Goal: Transaction & Acquisition: Purchase product/service

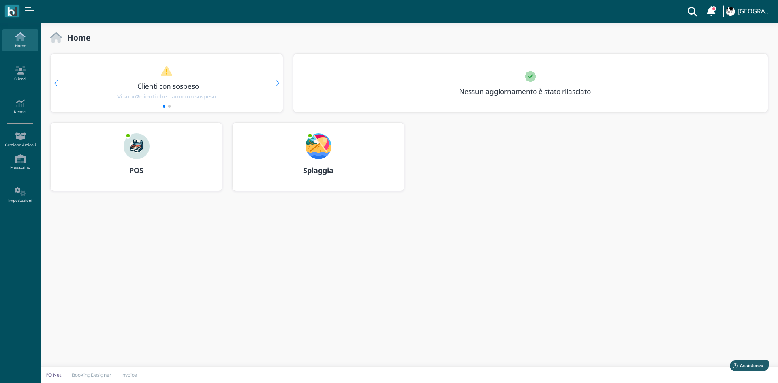
click at [127, 166] on div "POS" at bounding box center [136, 170] width 171 height 23
click at [133, 176] on div "POS" at bounding box center [136, 170] width 171 height 23
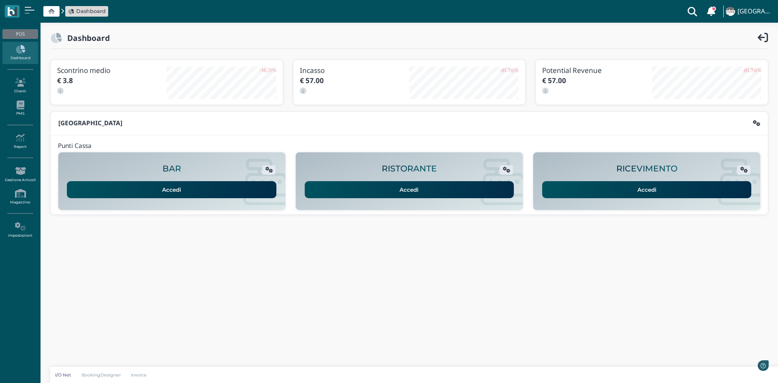
click at [619, 195] on link "Accedi" at bounding box center [647, 189] width 210 height 17
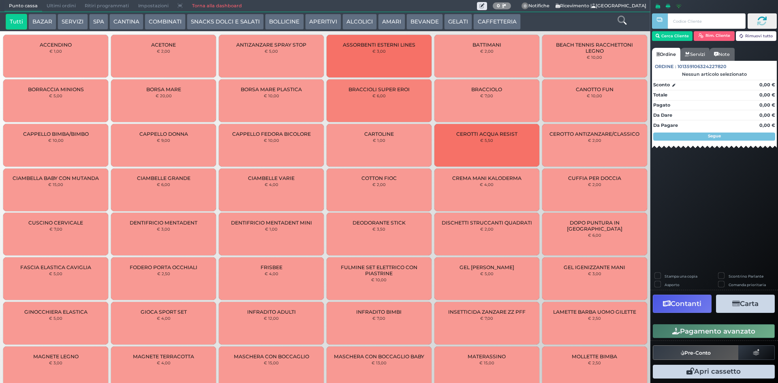
click at [483, 26] on button "CAFFETTERIA" at bounding box center [496, 22] width 47 height 16
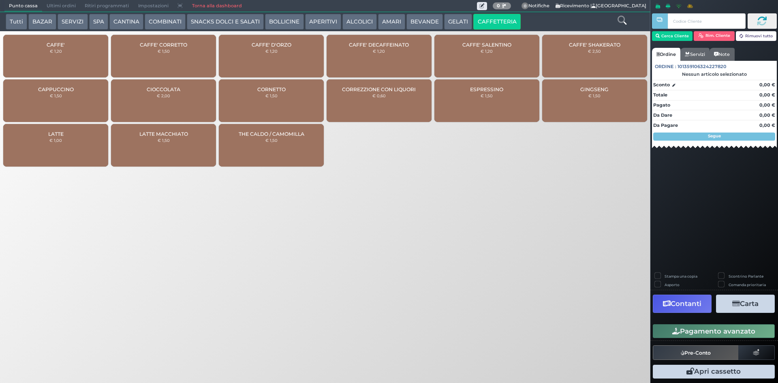
click at [83, 45] on div "CAFFE' € 1,20" at bounding box center [55, 56] width 105 height 43
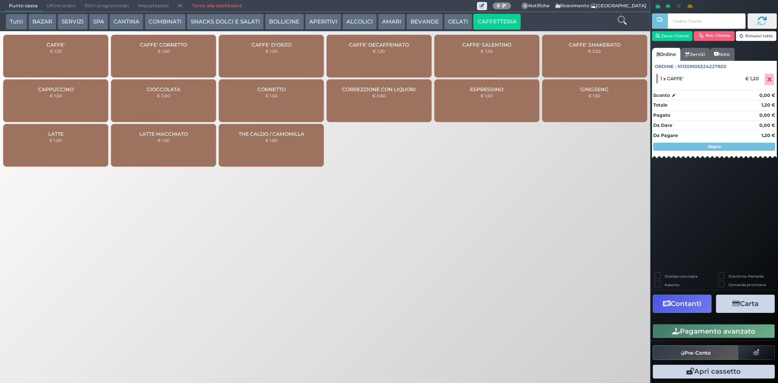
click at [710, 331] on button "Pagamento avanzato" at bounding box center [714, 331] width 122 height 14
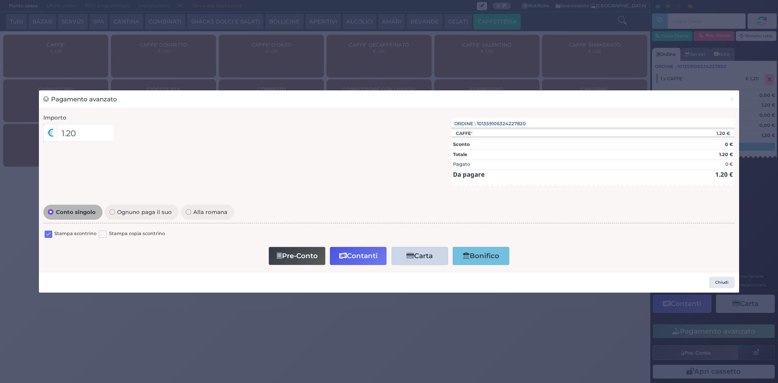
click at [51, 232] on label at bounding box center [49, 235] width 8 height 8
click at [0, 0] on input "checkbox" at bounding box center [0, 0] width 0 height 0
click at [353, 261] on button "Contanti" at bounding box center [358, 256] width 57 height 18
click at [360, 255] on button "Contanti" at bounding box center [359, 256] width 57 height 18
click at [735, 101] on button "×" at bounding box center [732, 99] width 14 height 18
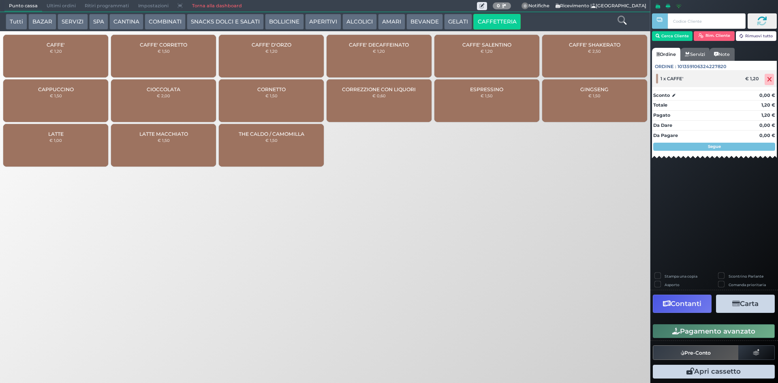
click at [767, 79] on icon at bounding box center [769, 79] width 5 height 0
click at [773, 80] on span at bounding box center [769, 79] width 9 height 11
click at [770, 79] on icon at bounding box center [769, 79] width 5 height 0
click at [769, 79] on icon at bounding box center [769, 79] width 5 height 0
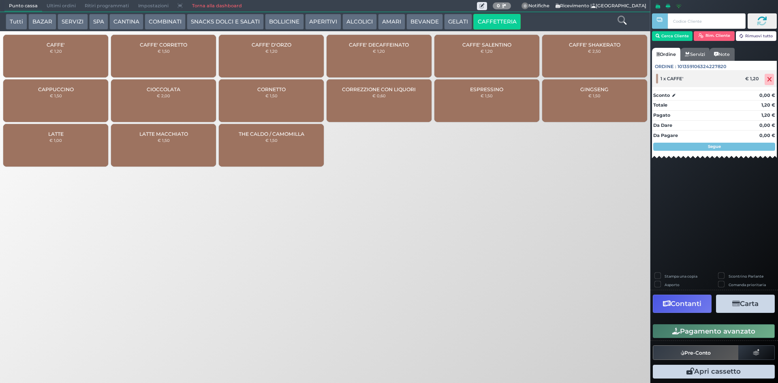
click at [768, 79] on icon at bounding box center [769, 79] width 5 height 0
click at [767, 79] on icon at bounding box center [769, 79] width 5 height 0
click at [767, 79] on span at bounding box center [769, 79] width 9 height 11
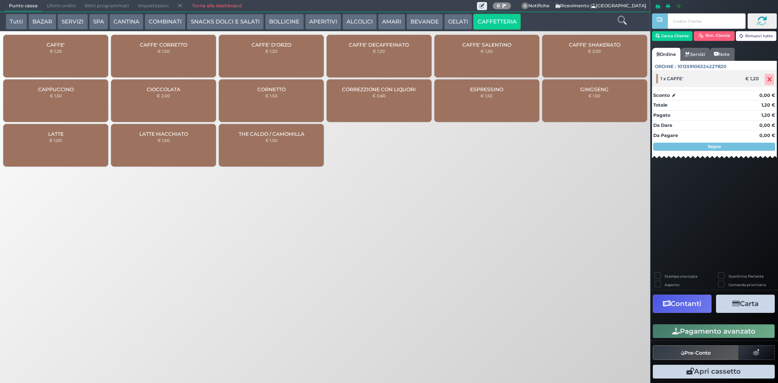
click at [766, 79] on span at bounding box center [769, 79] width 9 height 11
drag, startPoint x: 766, startPoint y: 79, endPoint x: 762, endPoint y: 83, distance: 6.0
click at [762, 83] on div "1 x CAFFE' € 1,20" at bounding box center [714, 78] width 125 height 17
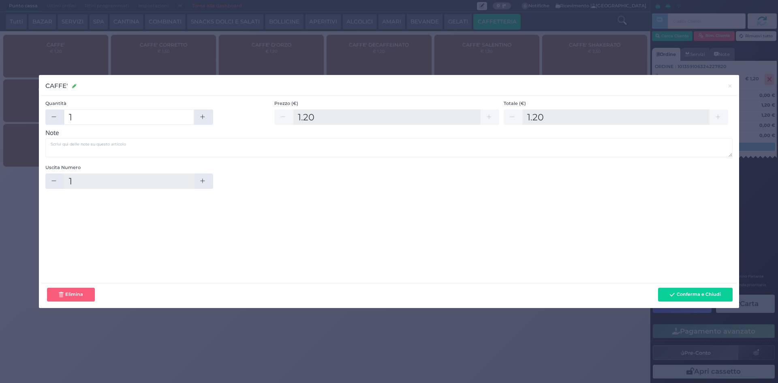
click at [762, 79] on div "CAFFE' CAFFE' × Quantità 1 Prezzo (€) 1.20 Totale (€) 1.20 Note Uscita Numero" at bounding box center [389, 191] width 778 height 383
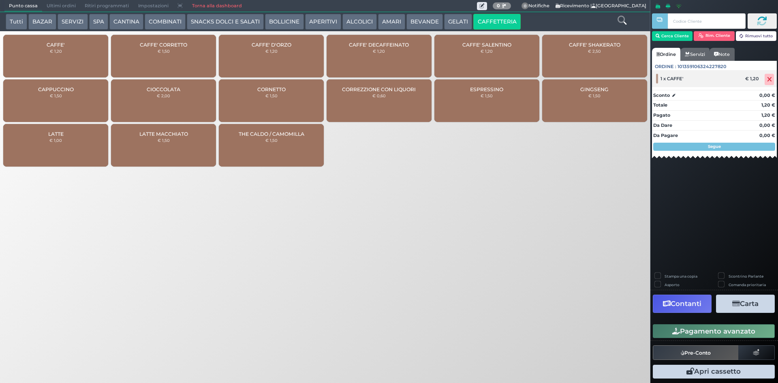
click at [769, 81] on span at bounding box center [769, 79] width 9 height 11
